Goal: Task Accomplishment & Management: Complete application form

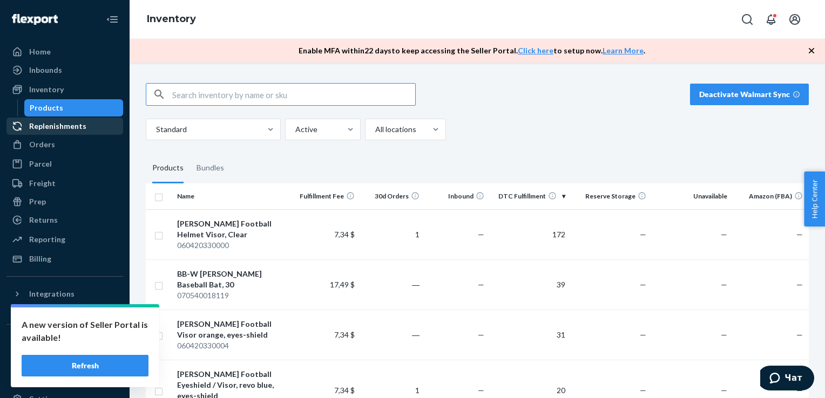
click at [60, 128] on div "Replenishments" at bounding box center [57, 126] width 57 height 11
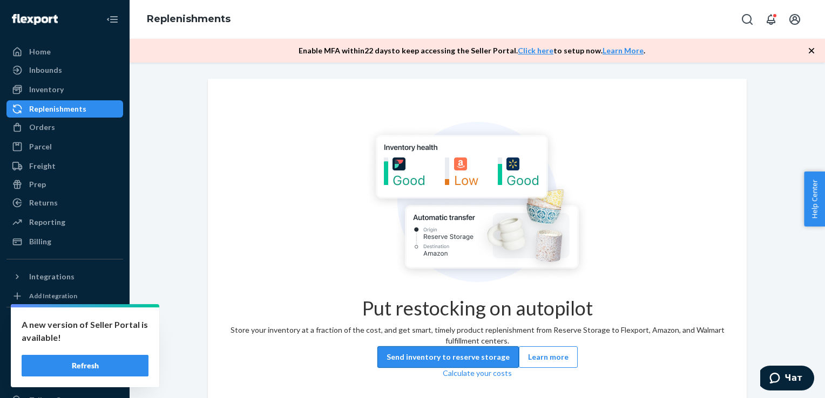
click at [415, 360] on button "Send inventory to reserve storage" at bounding box center [447, 358] width 141 height 22
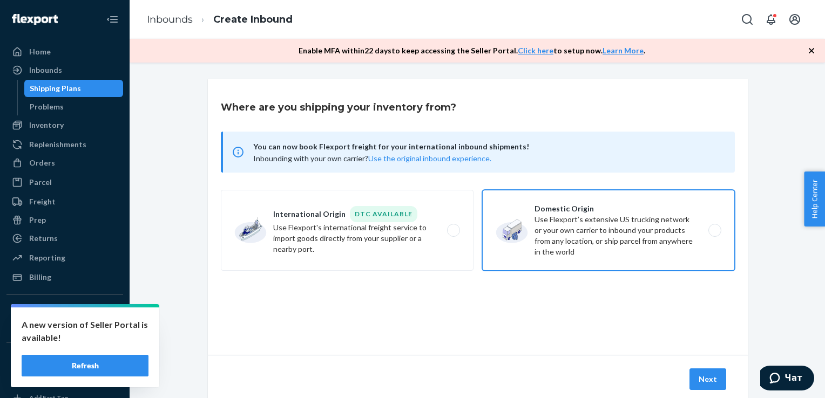
click at [587, 239] on label "Domestic Origin Use Flexport’s extensive US trucking network or your own carrie…" at bounding box center [608, 230] width 253 height 81
click at [714, 234] on input "Domestic Origin Use Flexport’s extensive US trucking network or your own carrie…" at bounding box center [717, 230] width 7 height 7
radio input "true"
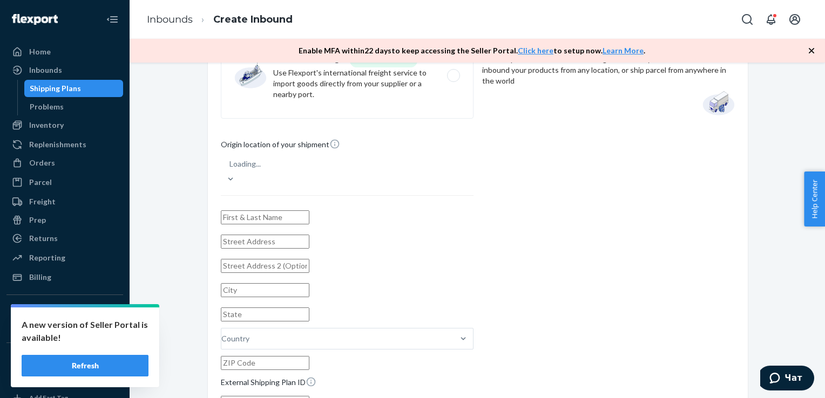
scroll to position [164, 0]
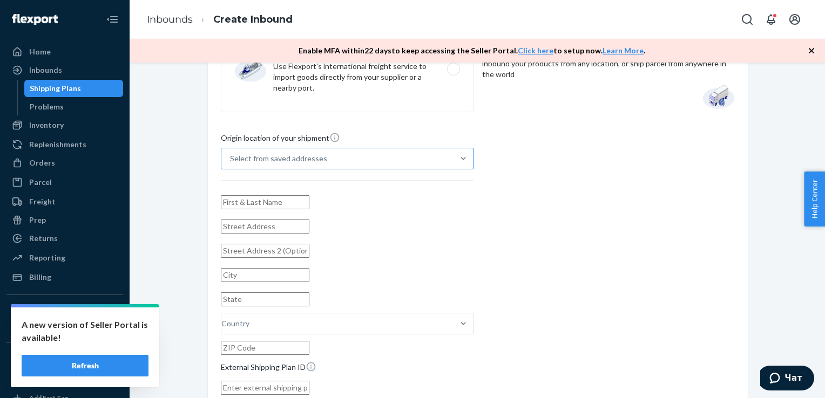
click at [298, 149] on div "Select from saved addresses" at bounding box center [337, 158] width 232 height 19
click at [231, 153] on input "Select from saved addresses" at bounding box center [230, 158] width 1 height 11
click at [557, 176] on div "Origin location of your shipment option [PERSON_NAME] [STREET_ADDRESS][PERSON_N…" at bounding box center [478, 288] width 514 height 313
click at [309, 195] on input "text" at bounding box center [265, 202] width 89 height 14
click at [241, 227] on input "text" at bounding box center [265, 227] width 89 height 14
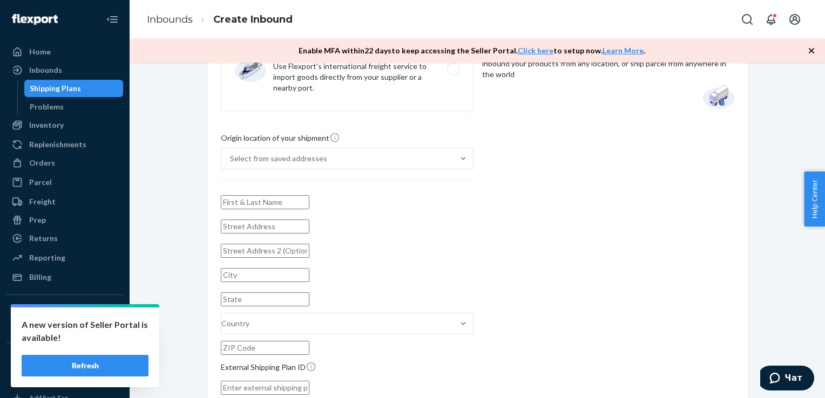
paste input "Panier Des Sens, Inc [STREET_ADDRESS]"
type input "Panier Des Sens, Inc [STREET_ADDRESS]"
type input "[GEOGRAPHIC_DATA]"
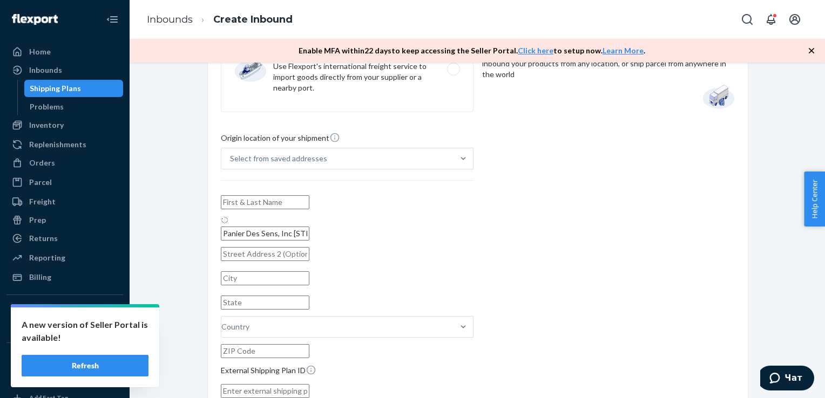
type input "FL"
type input "33169"
type input "[STREET_ADDRESS]"
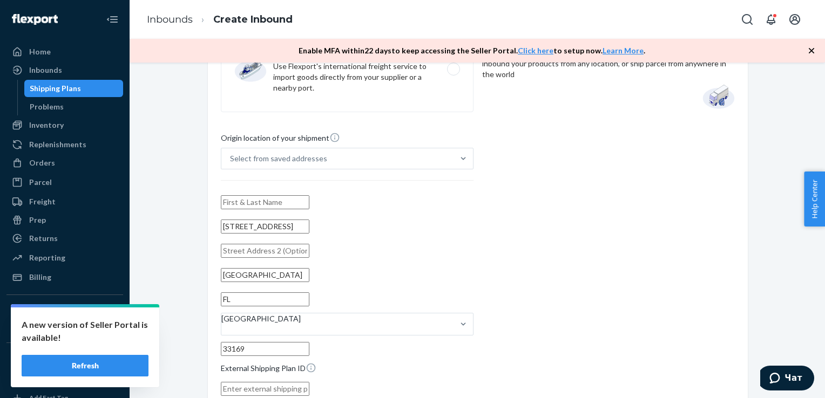
click at [274, 196] on input "text" at bounding box center [265, 202] width 89 height 14
drag, startPoint x: 302, startPoint y: 195, endPoint x: 167, endPoint y: 201, distance: 134.6
click at [167, 201] on div "Where are you shipping your inventory from? You can now book Flexport freight f…" at bounding box center [477, 228] width 679 height 627
type input "Ondine Pluot"
click at [630, 236] on div "Origin location of your shipment Select from saved addresses [GEOGRAPHIC_DATA][…" at bounding box center [478, 289] width 514 height 314
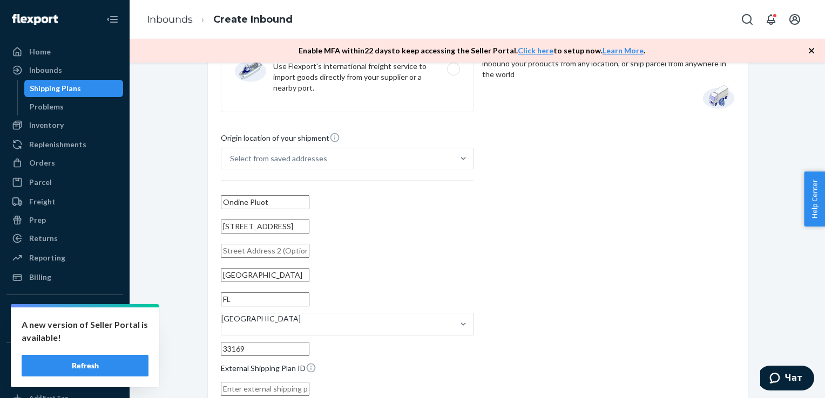
scroll to position [281, 0]
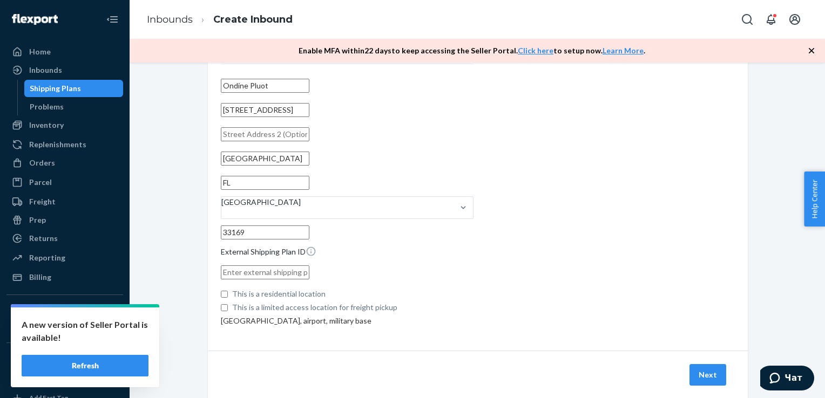
click at [255, 266] on input "text" at bounding box center [265, 273] width 89 height 14
type input "VISION (Box 2)"
click at [702, 364] on button "Next" at bounding box center [708, 375] width 37 height 22
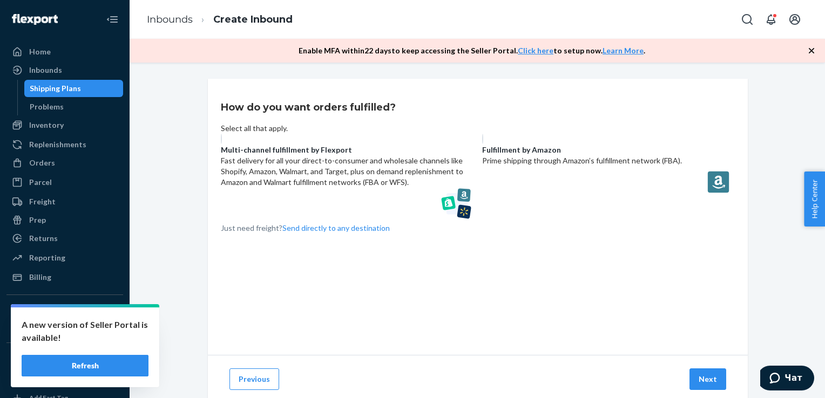
click at [381, 185] on label "Multi-channel fulfillment by Flexport Fast delivery for all your direct-to-cons…" at bounding box center [347, 177] width 253 height 86
click at [228, 141] on input "Multi-channel fulfillment by Flexport Fast delivery for all your direct-to-cons…" at bounding box center [224, 137] width 7 height 7
radio input "true"
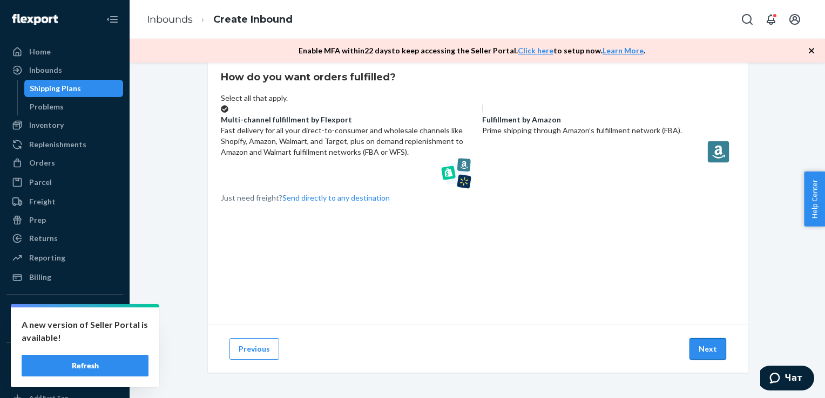
click at [706, 349] on button "Next" at bounding box center [708, 350] width 37 height 22
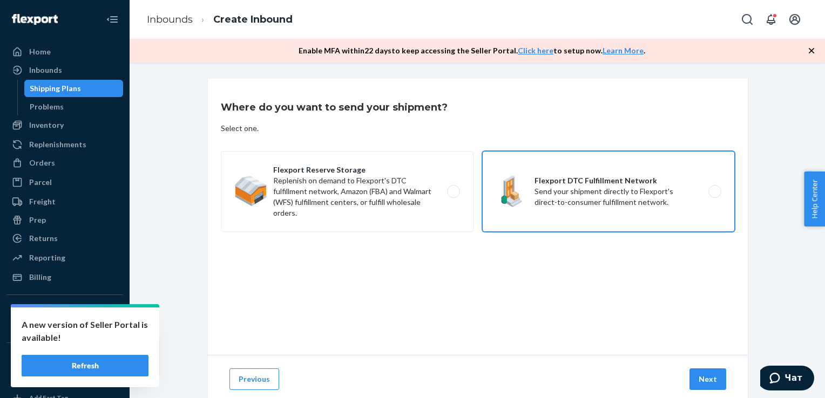
click at [566, 211] on label "Flexport DTC Fulfillment Network Send your shipment directly to Flexport's dire…" at bounding box center [608, 191] width 253 height 81
click at [714, 195] on input "Flexport DTC Fulfillment Network Send your shipment directly to Flexport's dire…" at bounding box center [717, 191] width 7 height 7
radio input "true"
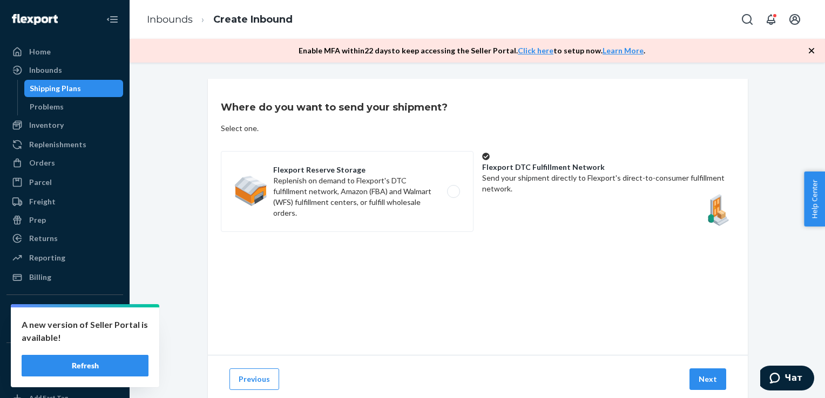
scroll to position [30, 0]
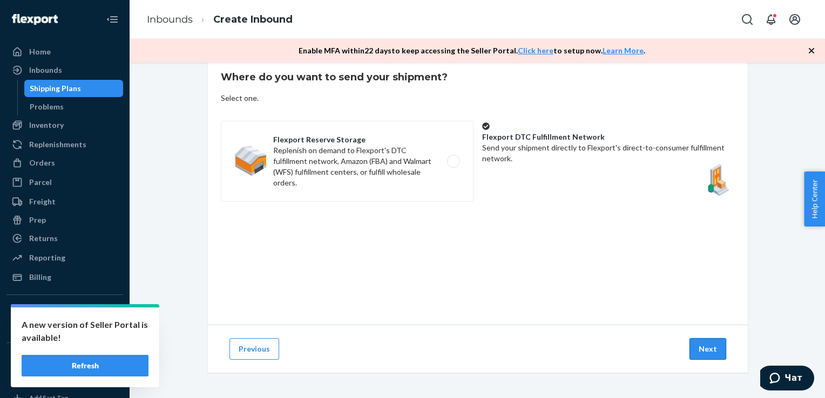
click at [713, 349] on button "Next" at bounding box center [708, 350] width 37 height 22
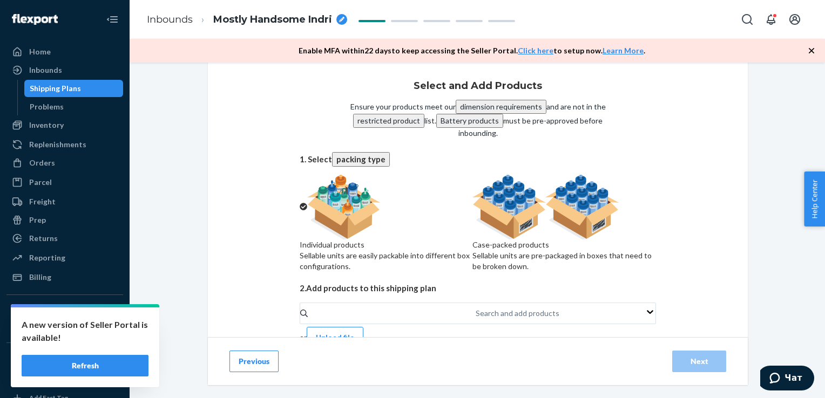
click at [518, 272] on div "Sellable units are pre-packaged in boxes that need to be broken down." at bounding box center [564, 262] width 184 height 22
click at [479, 182] on input "Case-packed products Sellable units are pre-packaged in boxes that need to be b…" at bounding box center [475, 178] width 7 height 7
radio input "true"
radio input "false"
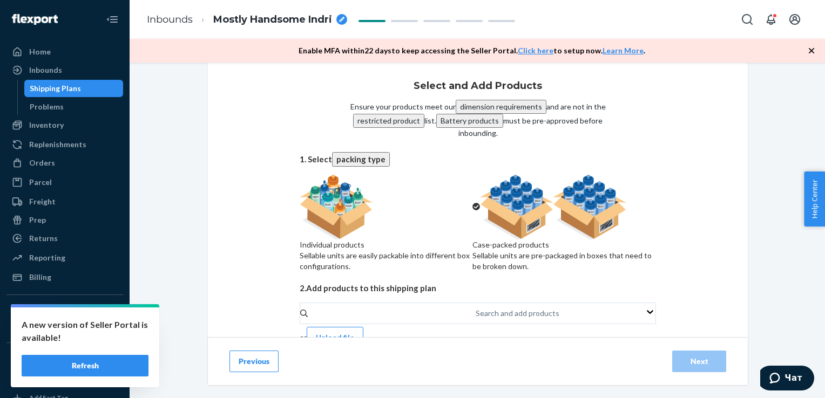
scroll to position [60, 0]
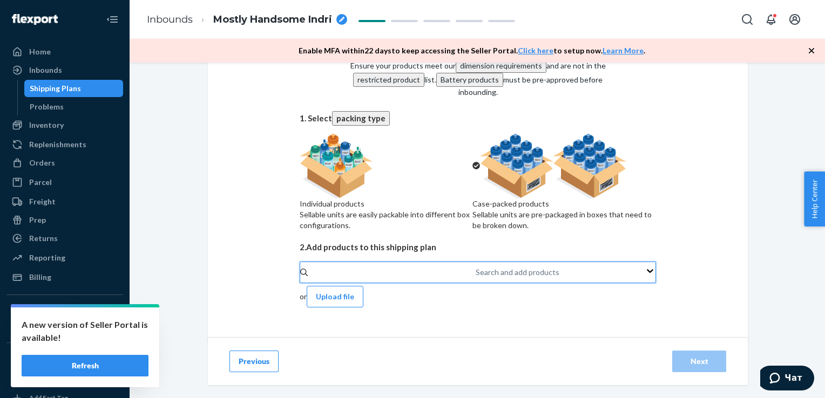
click at [476, 278] on div "Search and add products" at bounding box center [476, 272] width 1 height 11
click at [476, 278] on input "0 results available. Use Up and Down to choose options, press Enter to select t…" at bounding box center [476, 272] width 1 height 11
paste input "060420540921"
type input "060420540921"
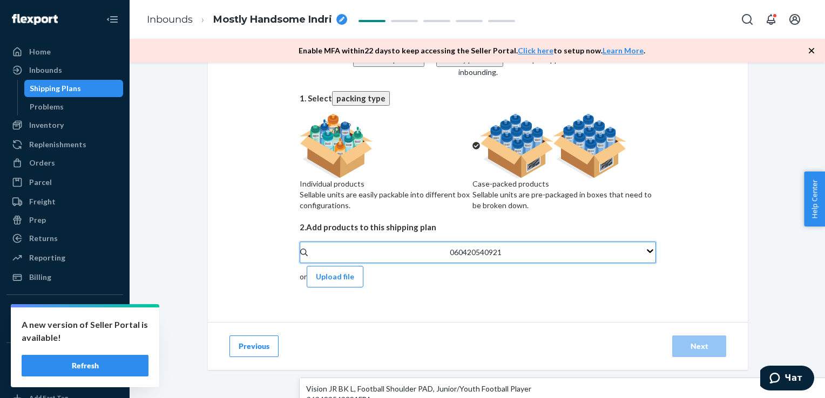
click at [450, 258] on input "060420540921" at bounding box center [476, 252] width 53 height 11
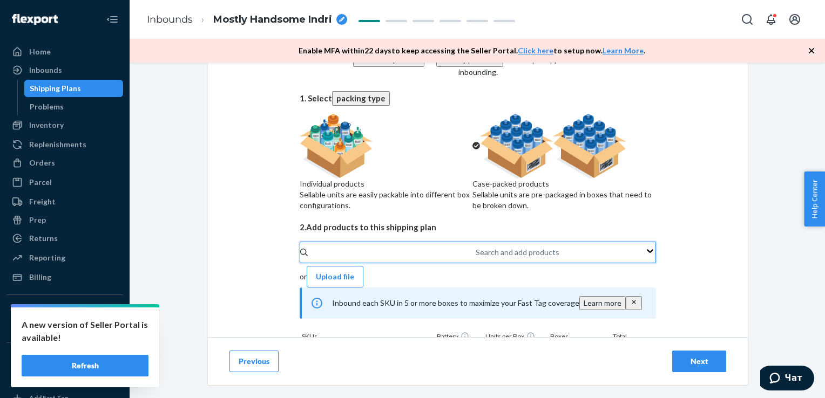
click at [476, 258] on div "Search and add products" at bounding box center [518, 252] width 84 height 11
click at [476, 258] on input "0 results available. Use Up and Down to choose options, press Enter to select t…" at bounding box center [476, 252] width 1 height 11
paste input "060420541221"
type input "060420541221"
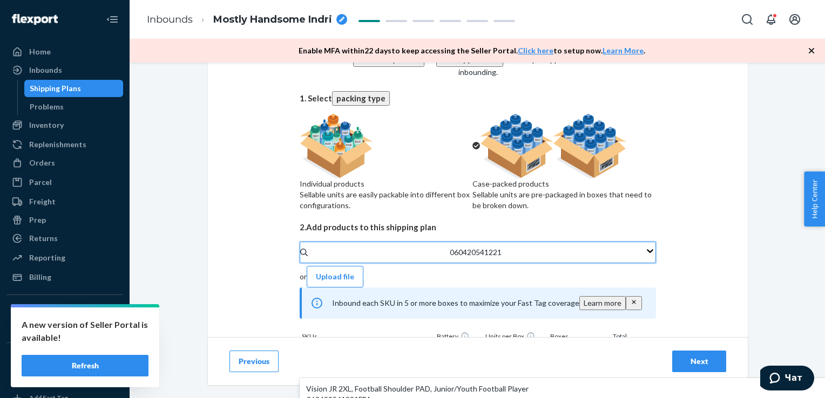
click at [450, 258] on input "060420541221" at bounding box center [476, 252] width 53 height 11
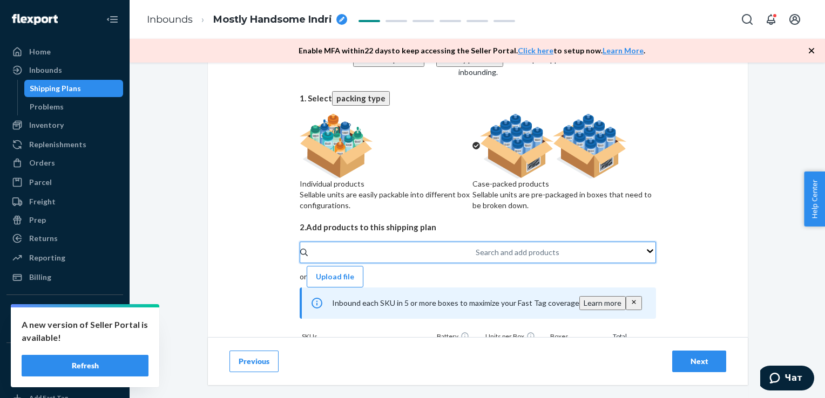
click at [476, 258] on div "Search and add products" at bounding box center [518, 252] width 84 height 11
click at [476, 258] on input "0 results available. Select is focused ,type to refine list, press Down to open…" at bounding box center [476, 252] width 1 height 11
paste input "060420570821"
type input "060420570821"
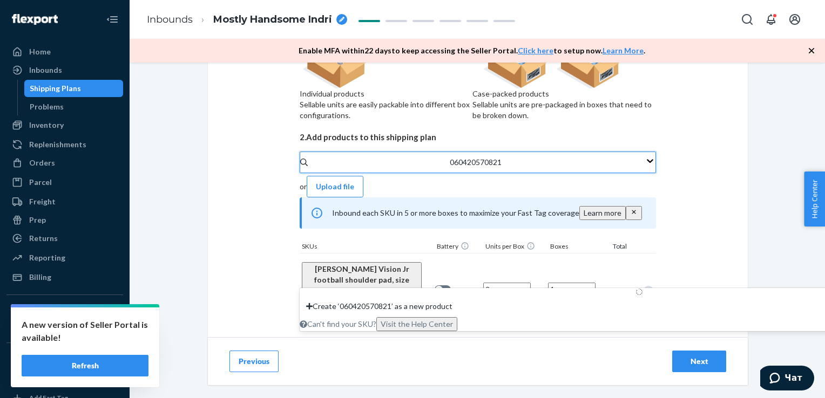
scroll to position [171, 0]
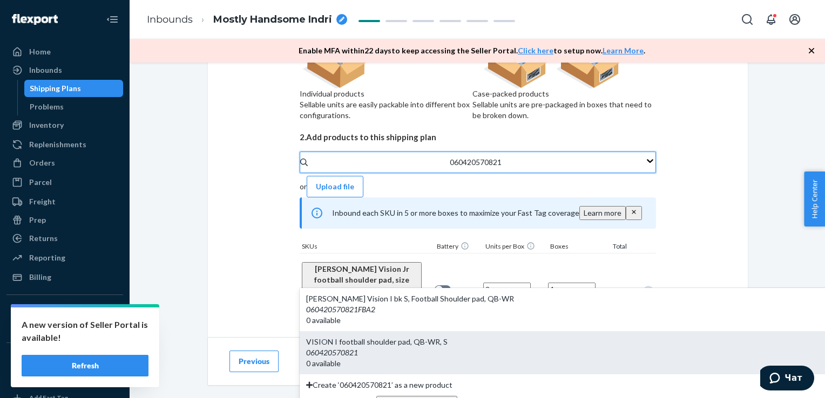
click at [348, 348] on em "060420570821" at bounding box center [332, 352] width 52 height 9
click at [450, 168] on input "060420570821" at bounding box center [476, 162] width 53 height 11
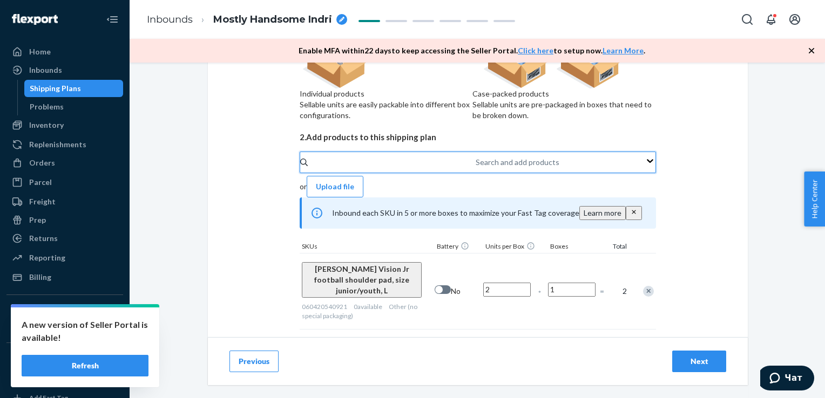
click at [476, 168] on div "Search and add products" at bounding box center [518, 162] width 84 height 11
click at [476, 168] on input "0 results available. Use Up and Down to choose options, press Enter to select t…" at bounding box center [476, 162] width 1 height 11
paste input "060420570921"
type input "060420570921"
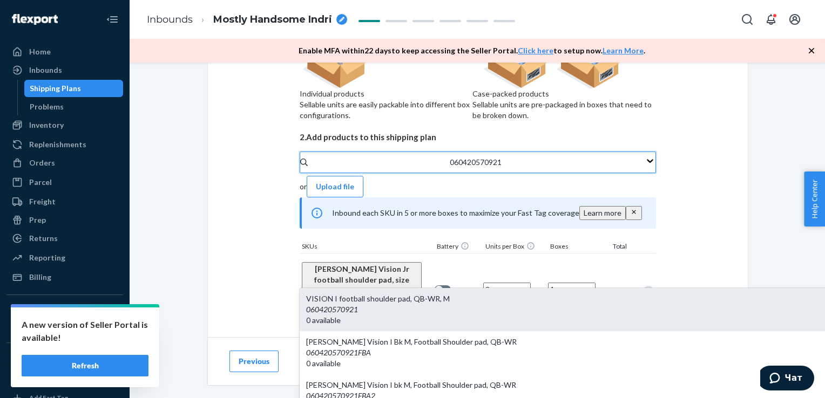
click at [364, 305] on div "060420570921" at bounding box center [639, 310] width 666 height 11
click at [450, 168] on input "060420570921" at bounding box center [476, 162] width 53 height 11
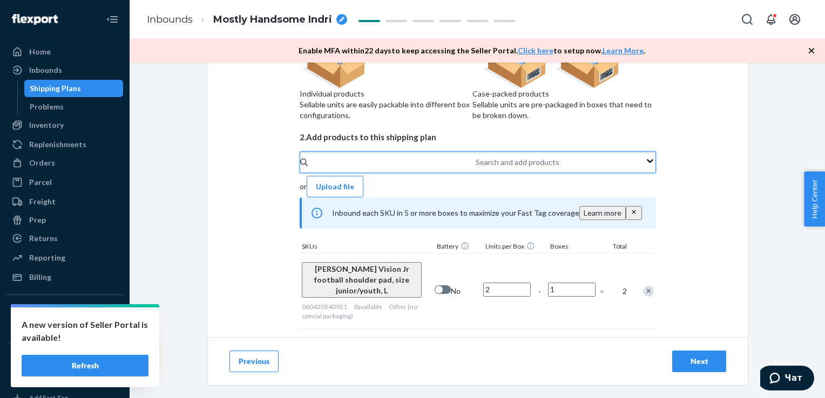
click at [476, 168] on div "Search and add products" at bounding box center [476, 162] width 1 height 11
click at [476, 168] on input "0 results available. Use Up and Down to choose options, press Enter to select t…" at bounding box center [476, 162] width 1 height 11
paste input "060420571121"
type input "060420571121"
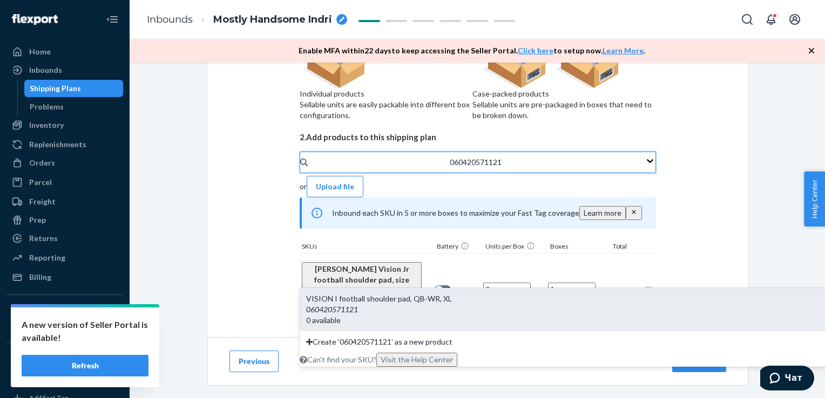
click at [356, 294] on div "VISION I football shoulder pad, QB-WR, XL" at bounding box center [639, 299] width 666 height 11
click at [450, 168] on input "060420571121" at bounding box center [476, 162] width 53 height 11
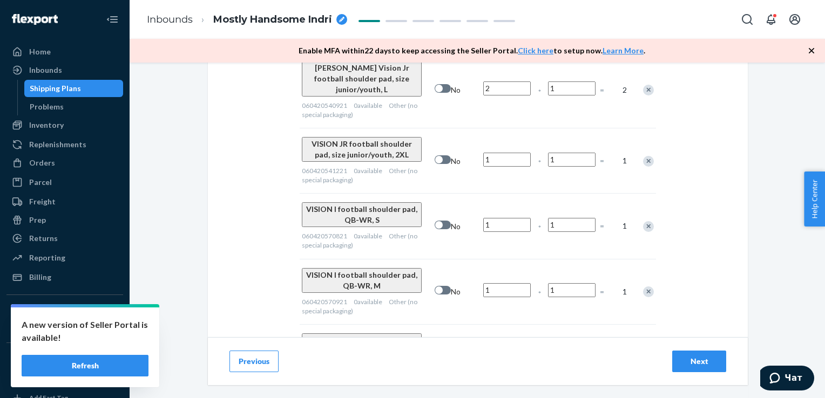
scroll to position [422, 0]
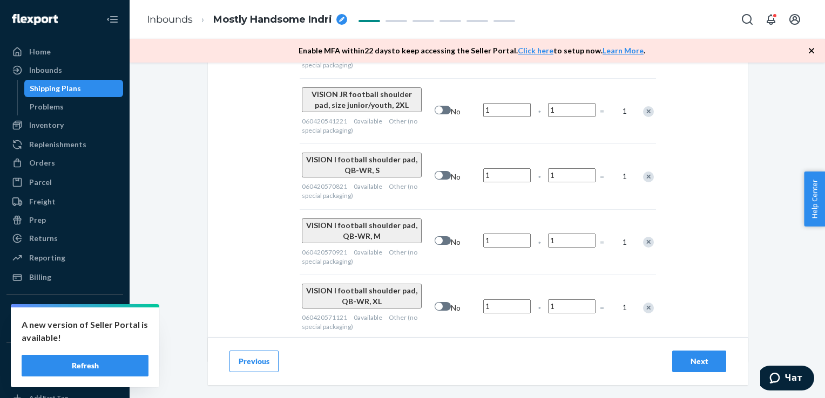
click at [503, 234] on input "1" at bounding box center [507, 241] width 48 height 14
type input "2"
click at [499, 300] on input "1" at bounding box center [507, 307] width 48 height 14
type input "2"
click at [616, 339] on div "Previous Next" at bounding box center [478, 361] width 540 height 48
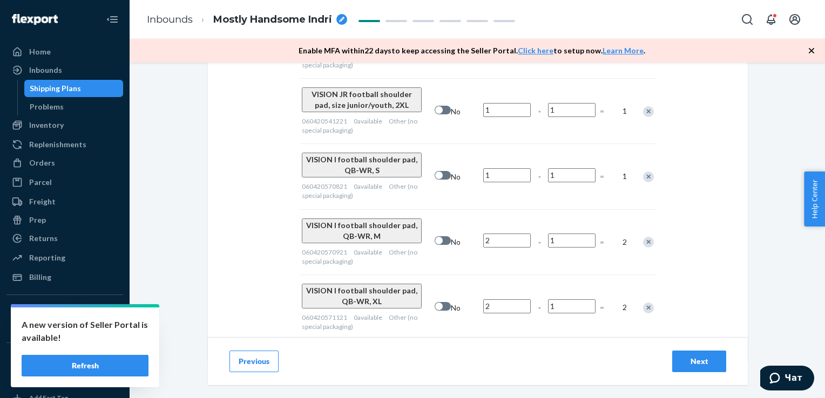
click at [698, 363] on div "Next" at bounding box center [699, 361] width 36 height 11
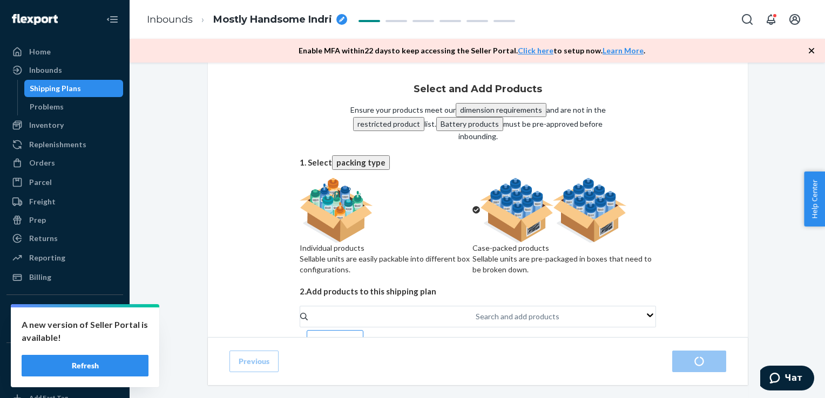
radio input "true"
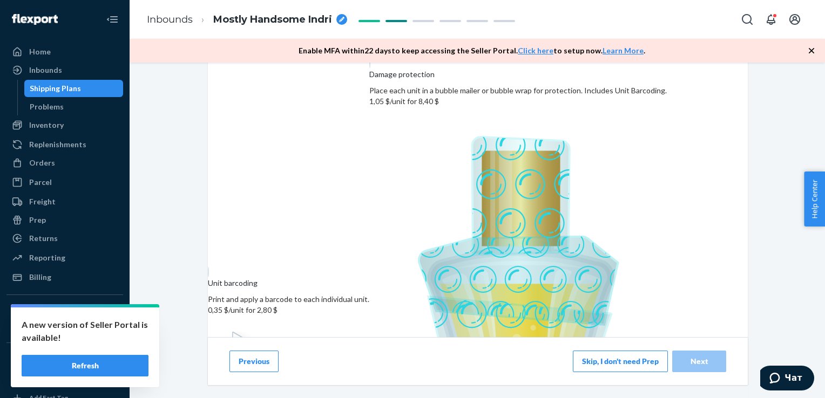
scroll to position [209, 0]
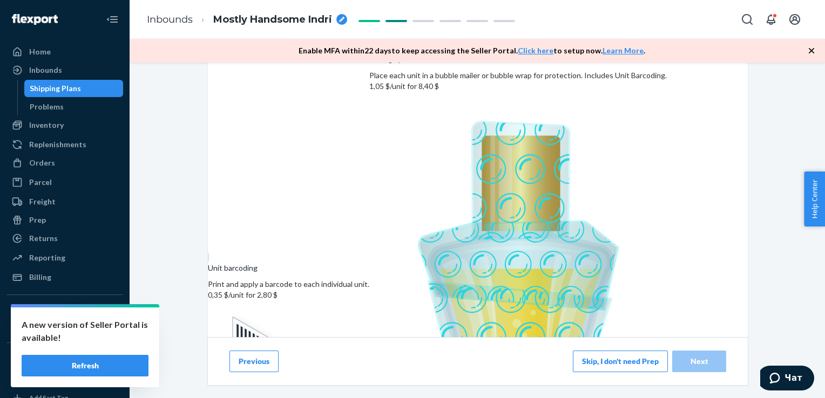
click at [612, 363] on button "Skip, I don't need Prep" at bounding box center [620, 362] width 95 height 22
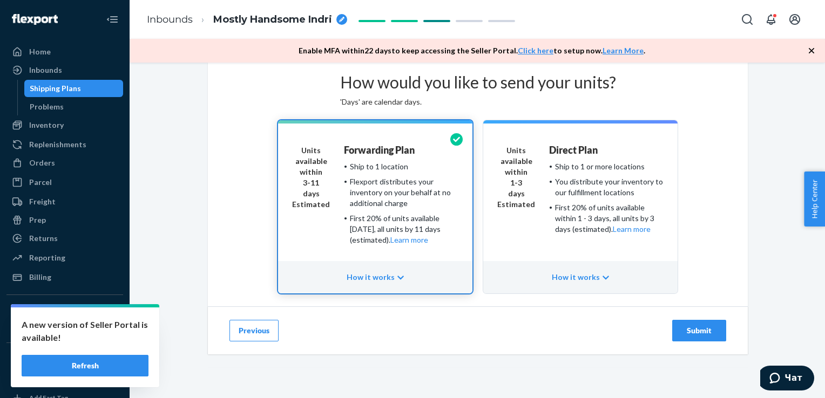
scroll to position [86, 0]
drag, startPoint x: 696, startPoint y: 332, endPoint x: 381, endPoint y: 345, distance: 315.1
click at [381, 345] on div "Previous Submit" at bounding box center [478, 331] width 540 height 48
click at [344, 24] on div "Mostly Handsome Indri" at bounding box center [280, 20] width 134 height 14
drag, startPoint x: 306, startPoint y: 18, endPoint x: 192, endPoint y: 25, distance: 113.6
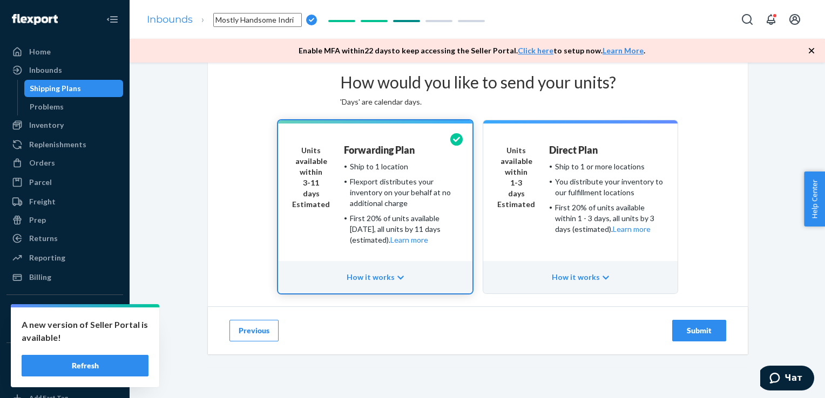
click at [192, 25] on ol "Inbounds Mostly Handsome Indri" at bounding box center [231, 20] width 187 height 32
type input "VISION JR I Box 2"
click at [681, 330] on div "Submit" at bounding box center [699, 331] width 36 height 11
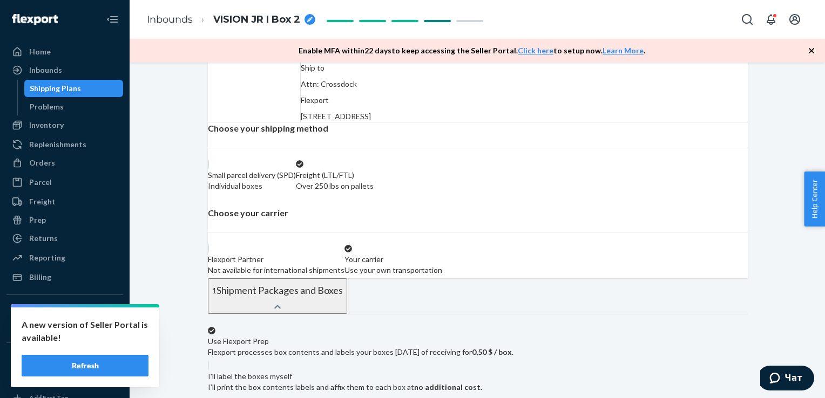
scroll to position [80, 0]
radio input "true"
radio input "false"
radio input "true"
radio input "false"
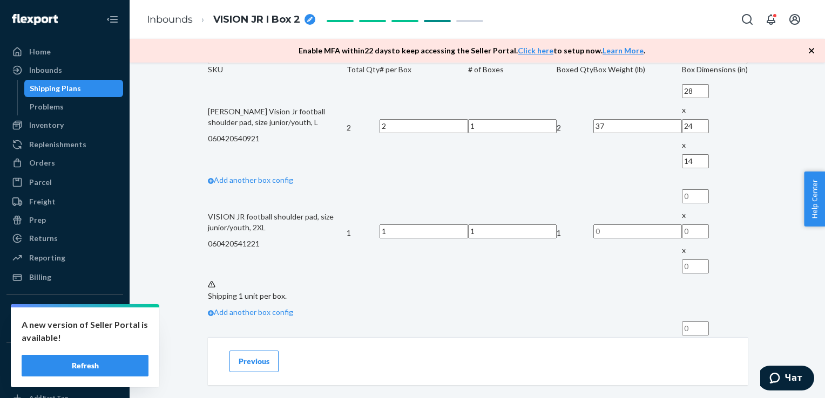
scroll to position [449, 0]
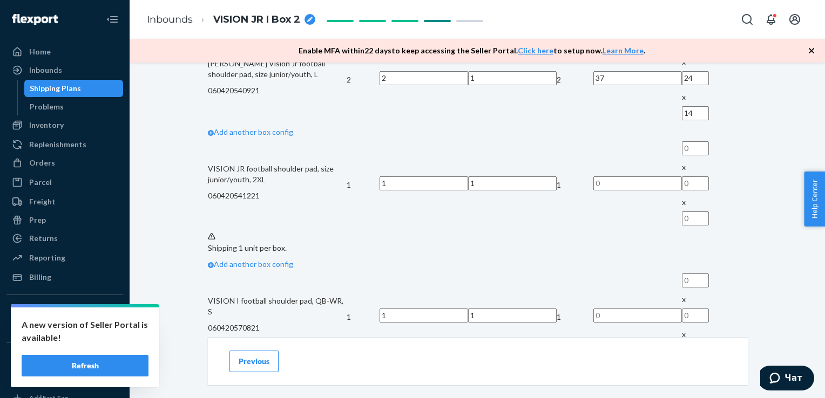
click at [273, 11] on span "One SKU per box" at bounding box center [243, 6] width 59 height 9
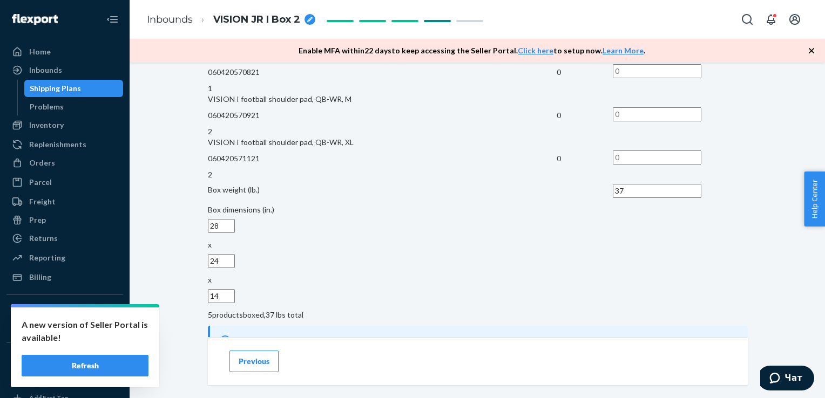
scroll to position [721, 0]
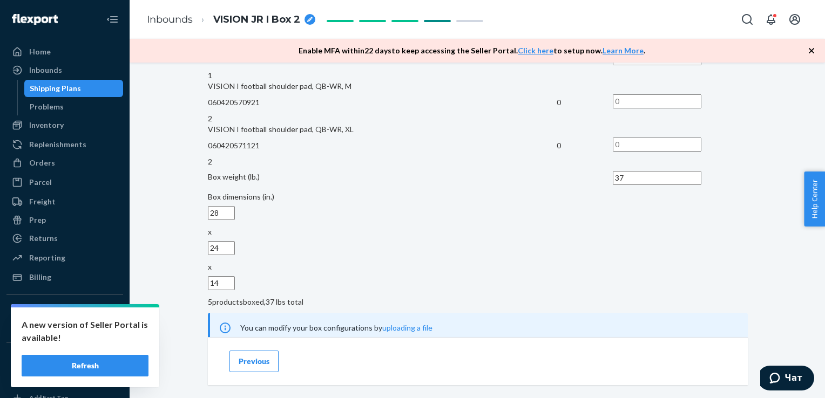
click at [648, 22] on input "text" at bounding box center [657, 15] width 89 height 14
type input "1"
click at [644, 65] on input "text" at bounding box center [657, 58] width 89 height 14
type input "1"
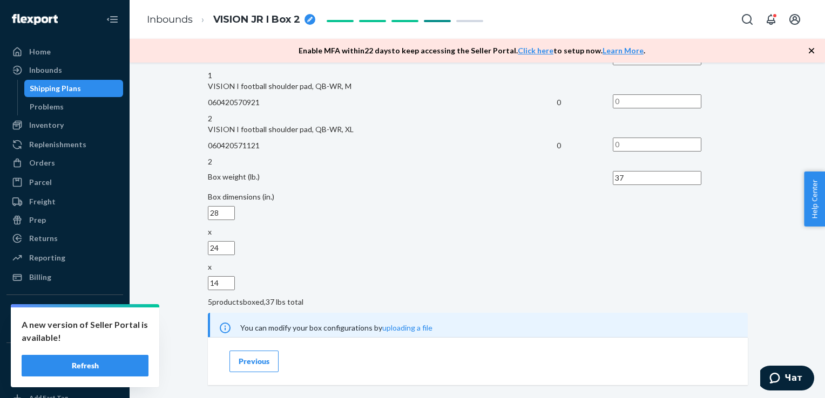
click at [641, 109] on input "text" at bounding box center [657, 101] width 89 height 14
type input "2"
click at [640, 152] on input "text" at bounding box center [657, 145] width 89 height 14
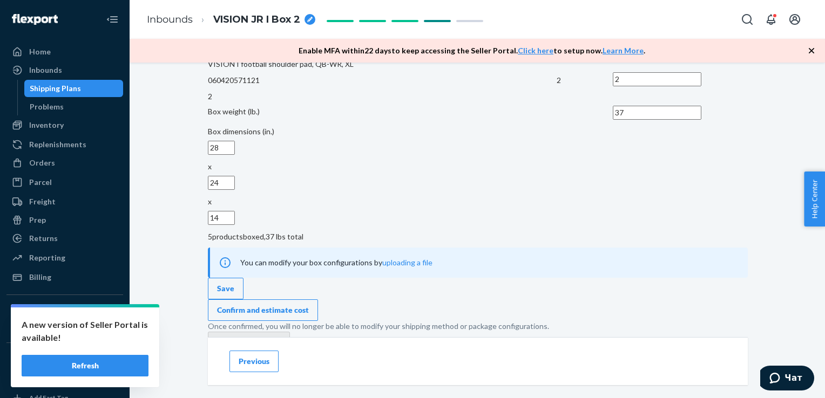
scroll to position [788, 0]
type input "2"
click at [569, 125] on td at bounding box center [585, 112] width 56 height 24
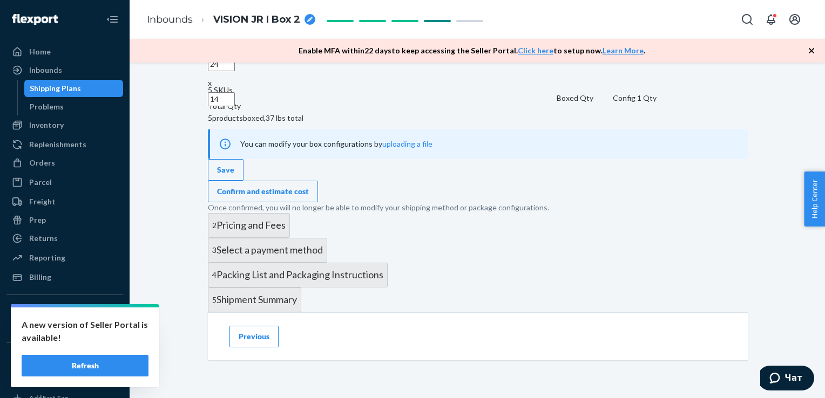
scroll to position [1071, 0]
click at [309, 186] on div "Confirm and estimate cost" at bounding box center [263, 191] width 92 height 11
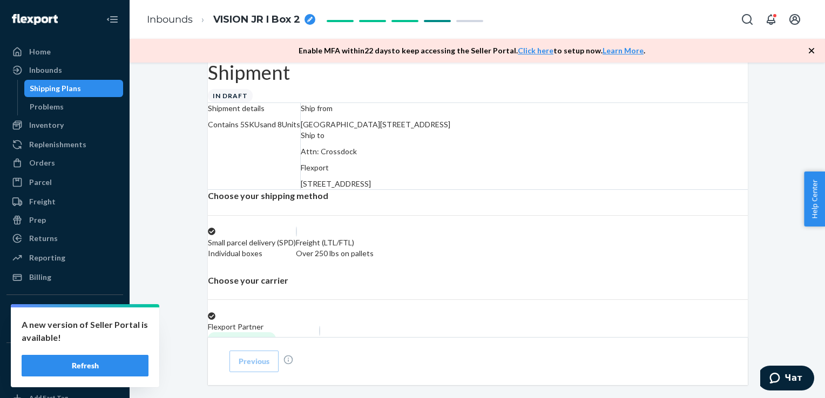
scroll to position [0, 0]
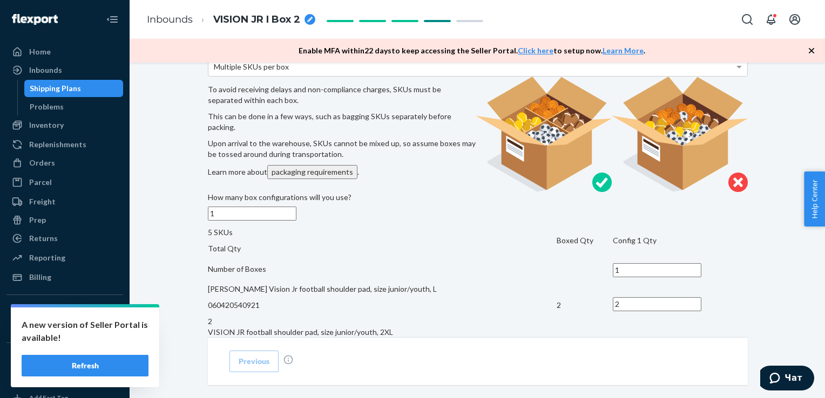
scroll to position [389, 0]
click at [347, 47] on button "1 Shipment Packages and Boxes" at bounding box center [277, 29] width 139 height 36
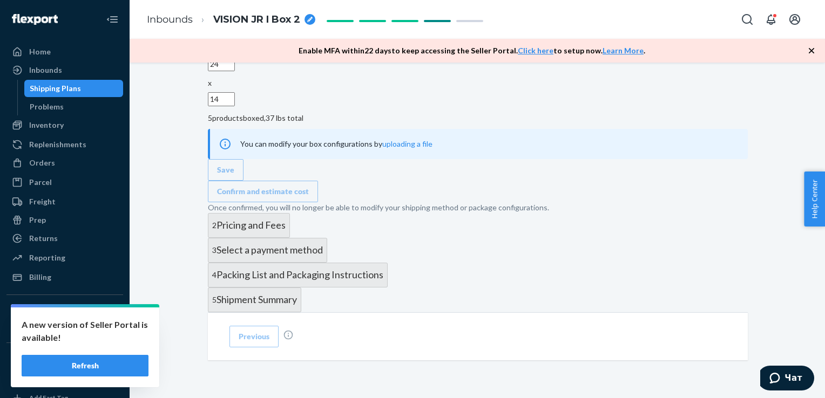
scroll to position [945, 0]
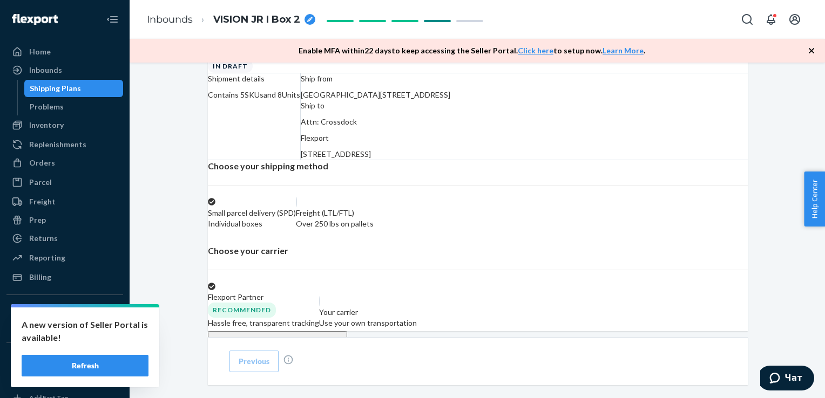
scroll to position [0, 0]
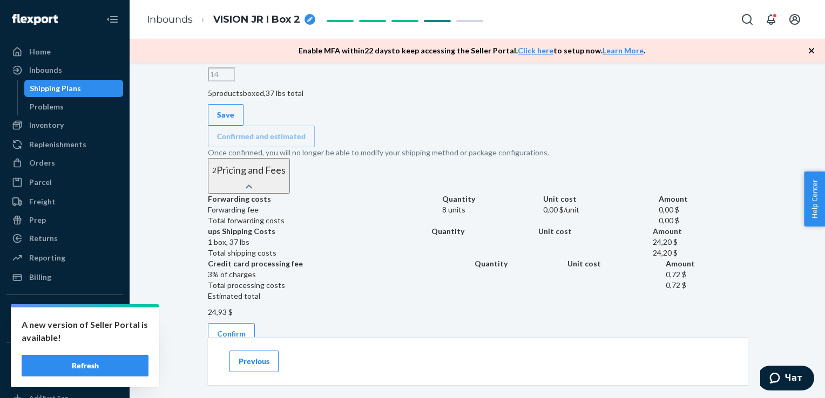
scroll to position [915, 0]
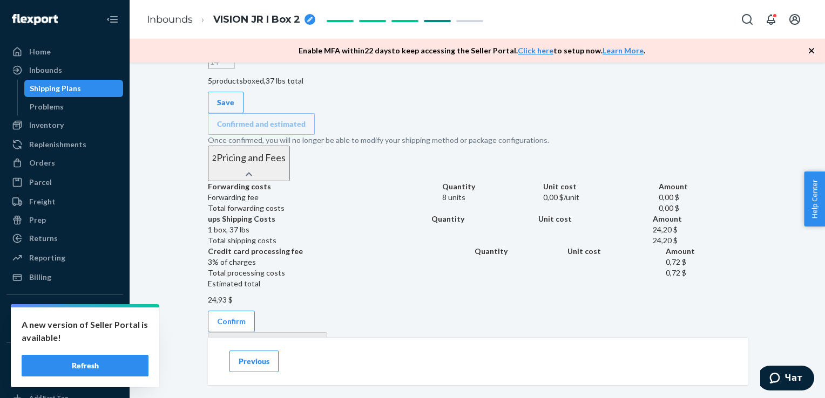
click at [234, 108] on div "Save" at bounding box center [225, 102] width 17 height 11
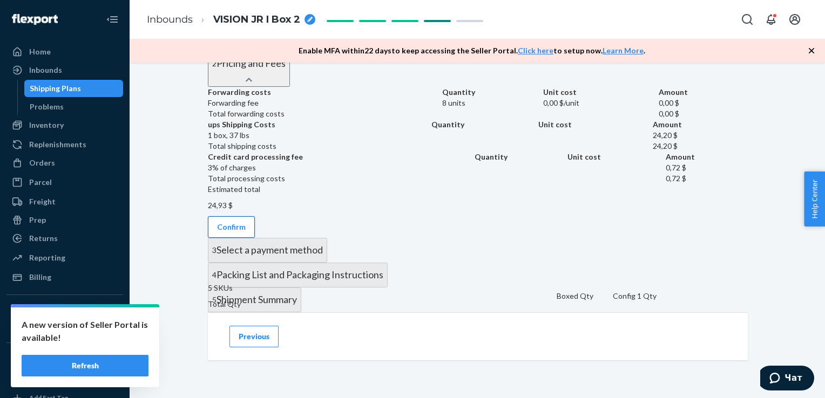
click at [255, 217] on button "Confirm" at bounding box center [231, 228] width 47 height 22
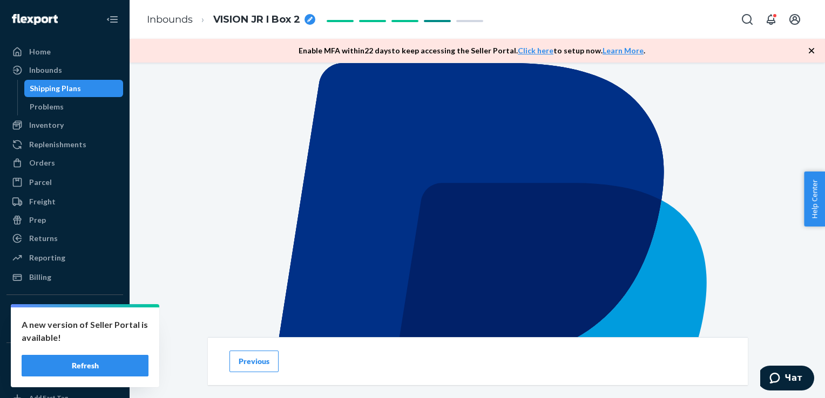
scroll to position [1151, 0]
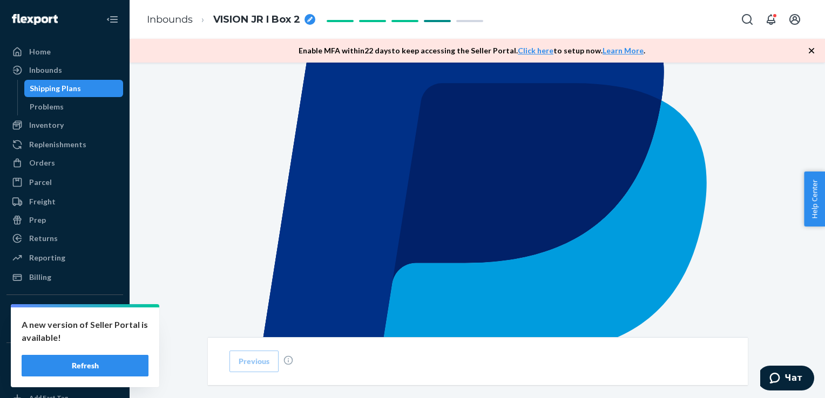
scroll to position [1173, 0]
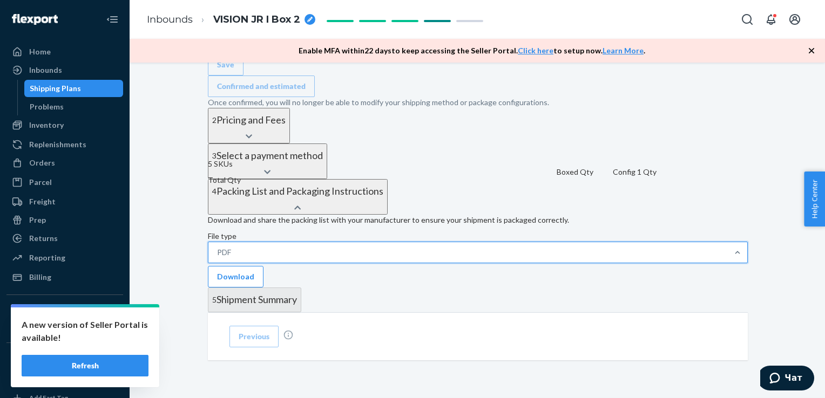
click at [327, 243] on div "PDF" at bounding box center [467, 252] width 519 height 19
click at [232, 247] on input "option PDF focused, 1 of 2. 2 results available. Use Up and Down to choose opti…" at bounding box center [231, 252] width 1 height 11
click at [263, 266] on button "Download" at bounding box center [236, 277] width 56 height 22
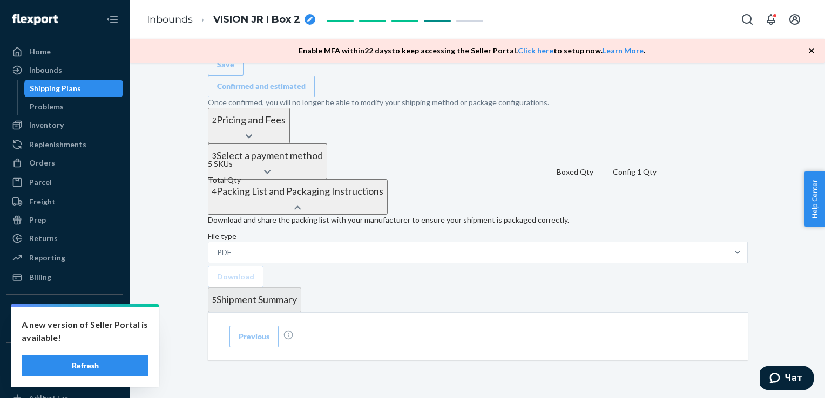
scroll to position [1133, 0]
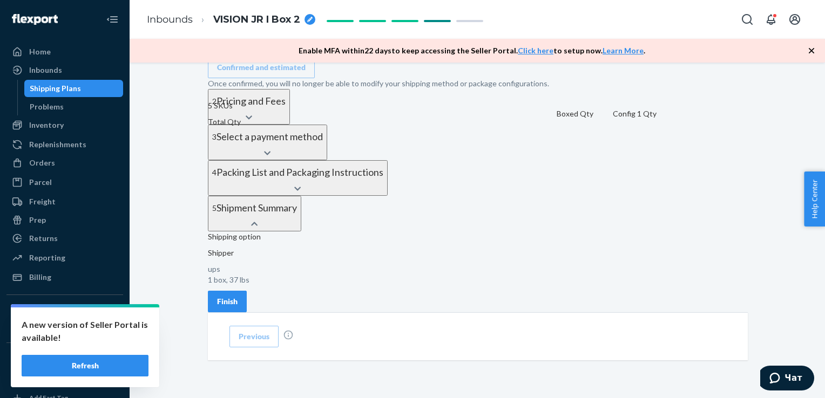
click at [238, 296] on div "Finish" at bounding box center [227, 301] width 21 height 11
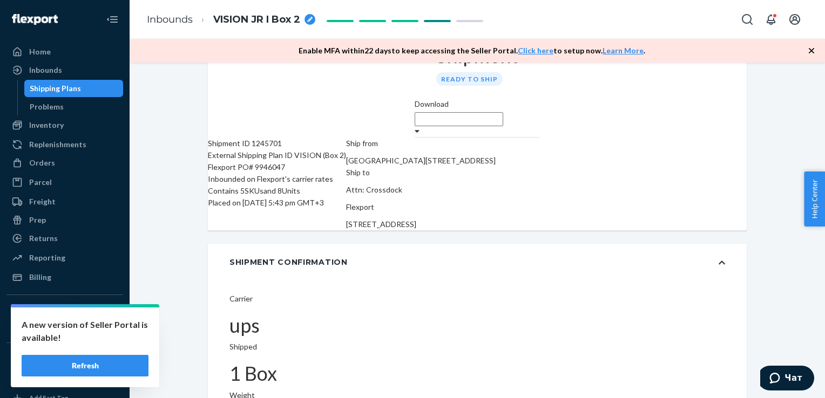
scroll to position [0, 0]
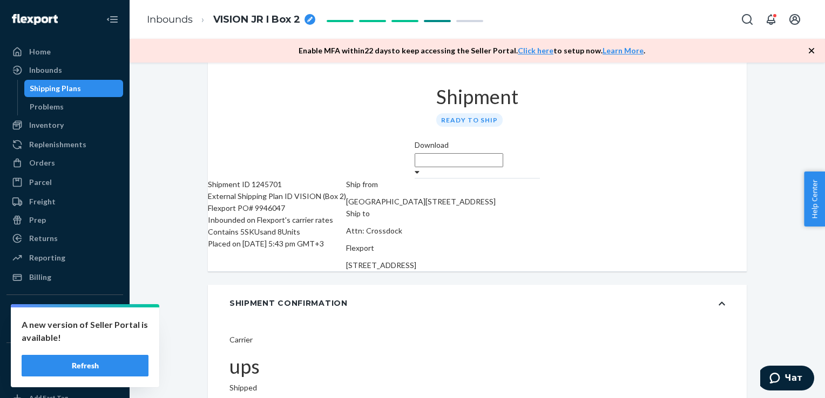
click at [540, 113] on div "Shipment Ready to ship" at bounding box center [477, 101] width 125 height 77
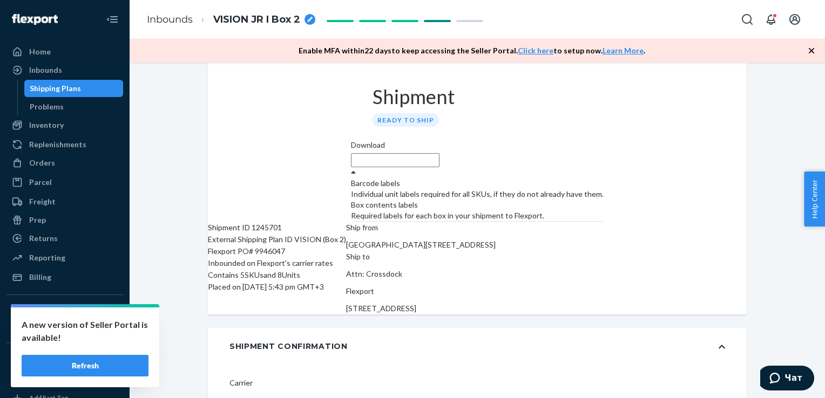
click at [604, 140] on div "Download" at bounding box center [477, 154] width 253 height 28
click at [604, 189] on div "Individual unit labels required for all SKUs, if they do not already have them." at bounding box center [477, 194] width 253 height 11
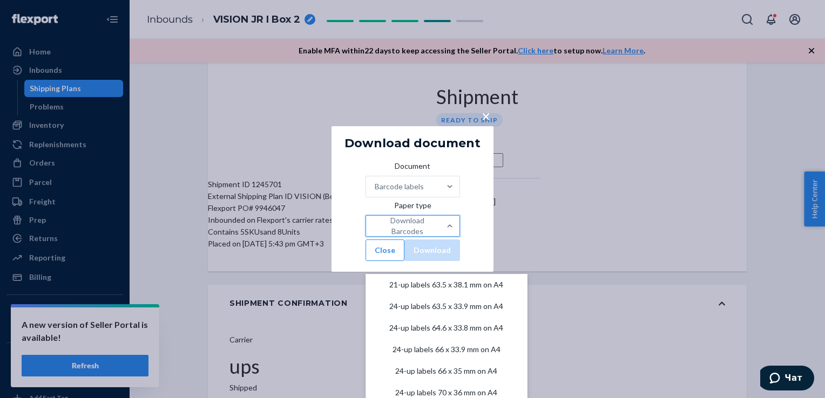
click at [433, 231] on div "Download Barcodes" at bounding box center [403, 226] width 74 height 19
click at [376, 231] on input "Paper type option 21-up labels 63.5 x 38.1 mm on A4 focused, 1 of 11. 11 result…" at bounding box center [375, 226] width 1 height 11
click at [395, 296] on div "24-up labels 63.5 x 33.9 mm on A4" at bounding box center [447, 307] width 162 height 22
click at [376, 232] on input "Paper type option 24-up labels 63.5 x 33.9 mm on A4 focused, 2 of 11. 11 result…" at bounding box center [375, 226] width 1 height 11
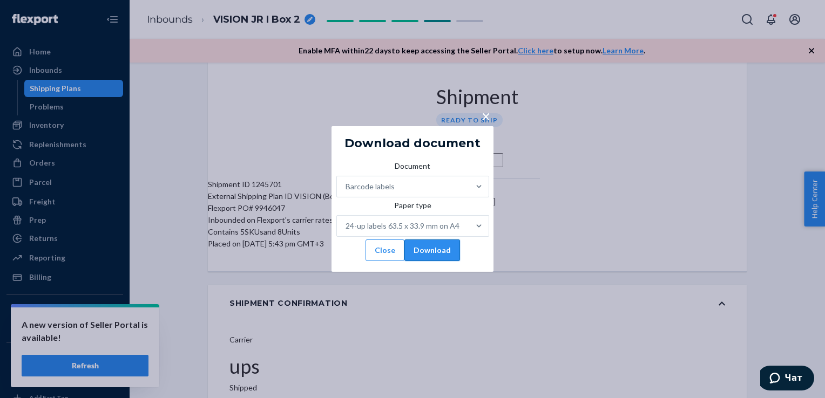
click at [432, 261] on button "Download" at bounding box center [432, 251] width 56 height 22
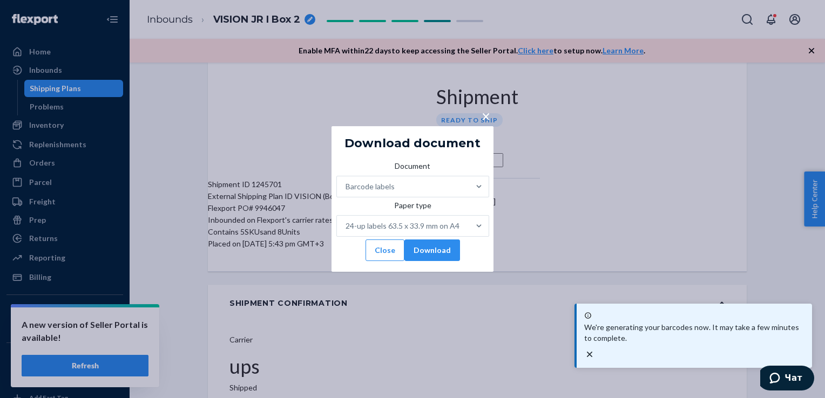
click at [487, 107] on span "×" at bounding box center [486, 116] width 9 height 18
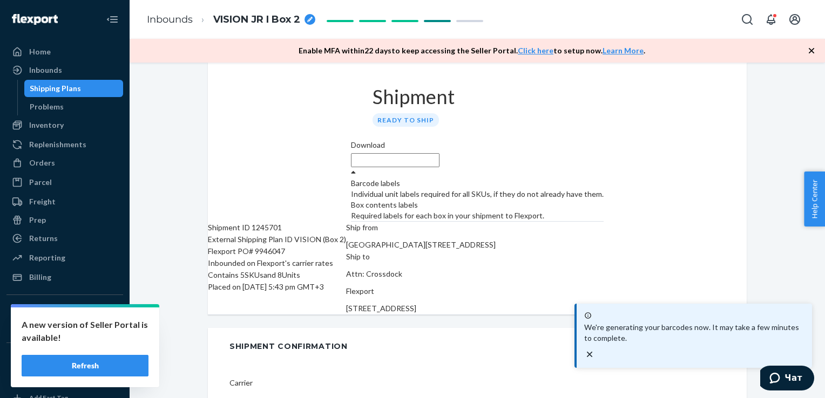
click at [604, 140] on div "Download" at bounding box center [477, 159] width 253 height 38
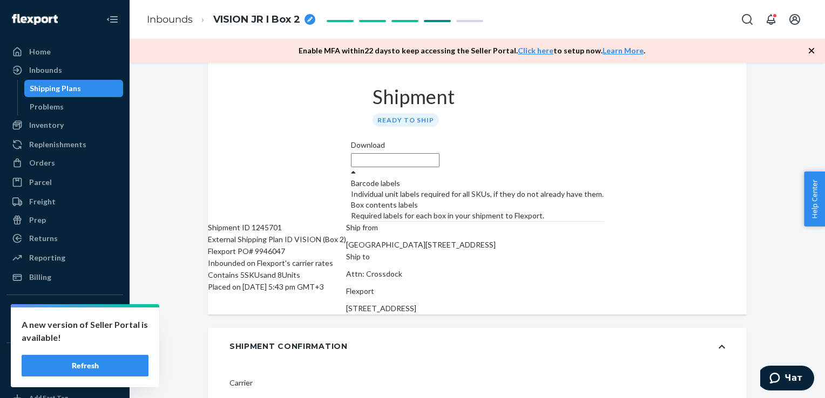
click at [604, 211] on div "Required labels for each box in your shipment to Flexport." at bounding box center [477, 216] width 253 height 11
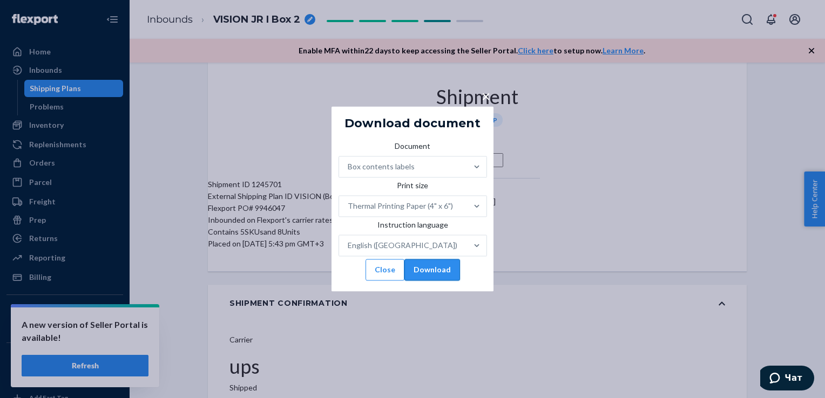
click at [445, 276] on button "Download" at bounding box center [432, 271] width 56 height 22
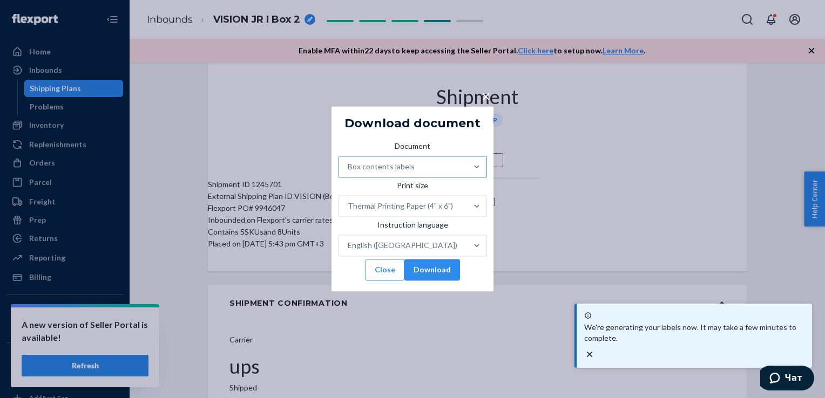
click at [432, 161] on div "Box contents labels" at bounding box center [403, 167] width 128 height 19
click at [416, 162] on input "Document Box contents labels" at bounding box center [415, 167] width 1 height 11
click at [421, 141] on div "Document" at bounding box center [413, 148] width 148 height 15
click at [416, 162] on input "Document Box contents labels" at bounding box center [415, 167] width 1 height 11
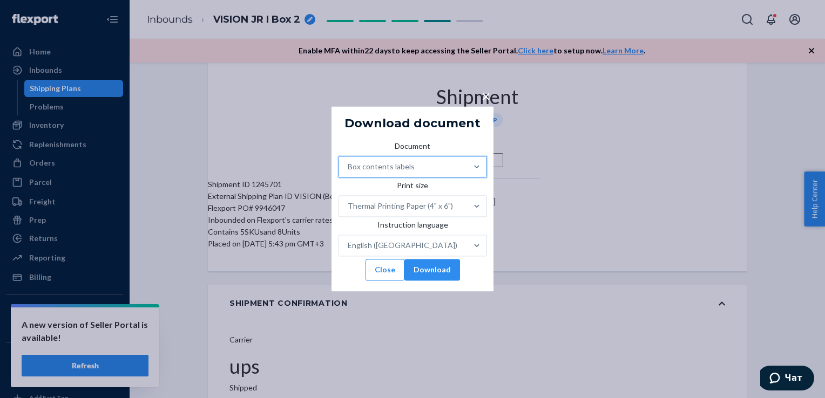
click at [486, 87] on span "×" at bounding box center [486, 96] width 9 height 18
